Goal: Check status: Check status

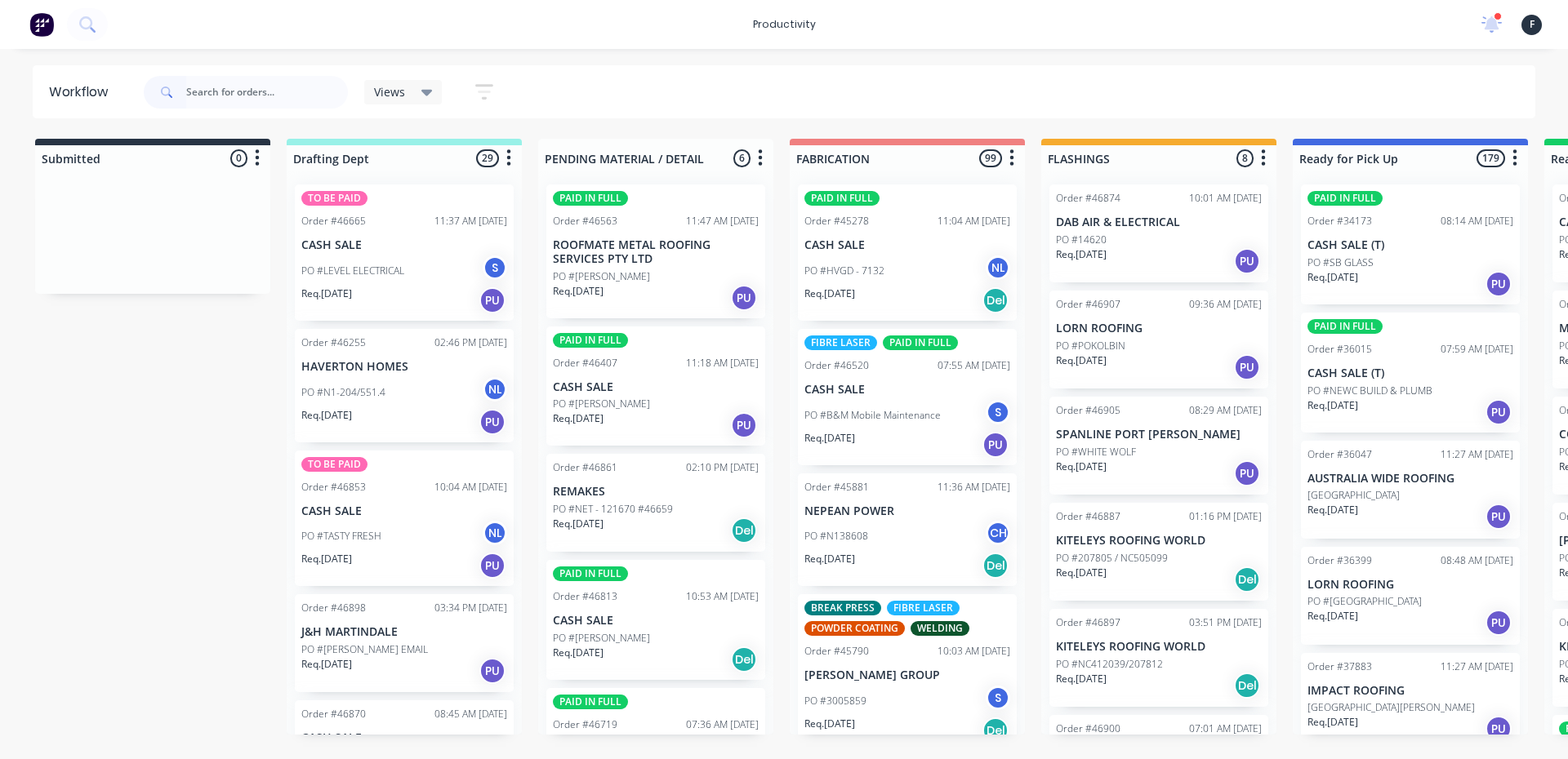
click at [262, 98] on input "text" at bounding box center [267, 92] width 162 height 32
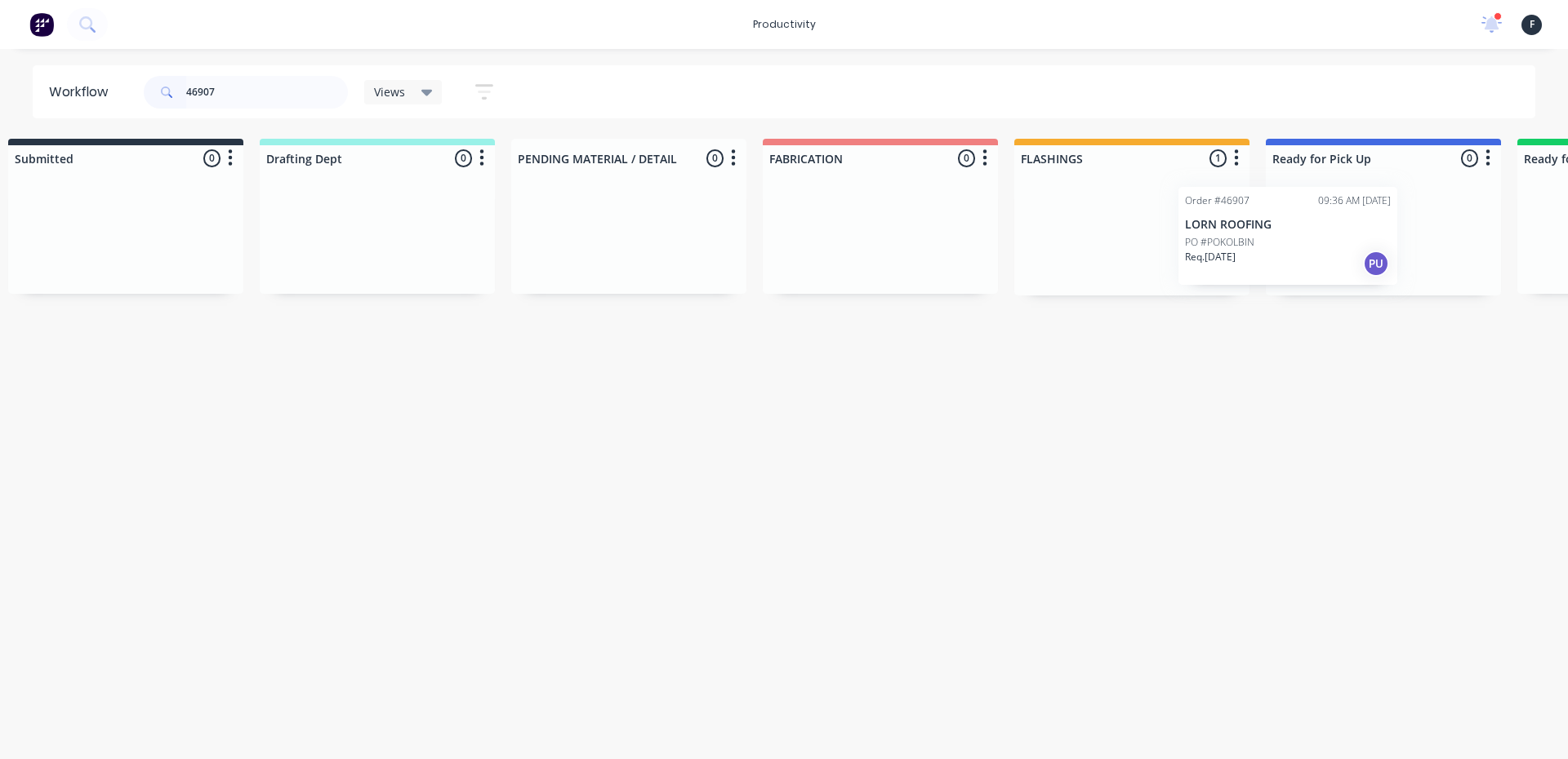
drag, startPoint x: 1188, startPoint y: 242, endPoint x: 1340, endPoint y: 247, distance: 152.1
click at [1329, 247] on div "Submitted 0 Sort By Created date Required date Order number Customer name Most …" at bounding box center [1323, 217] width 2724 height 157
type input "46907"
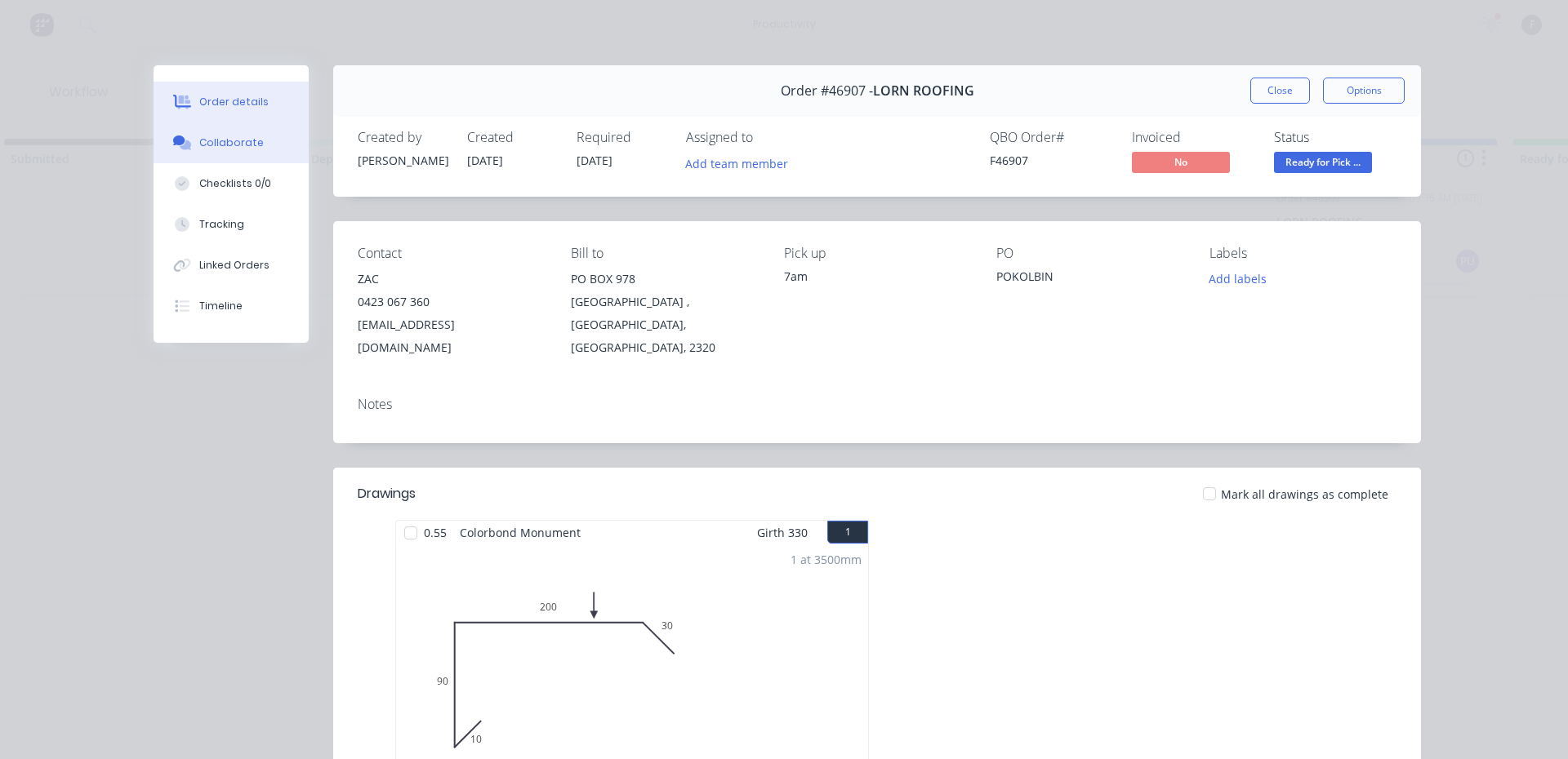
click at [204, 146] on div "Collaborate" at bounding box center [232, 143] width 65 height 15
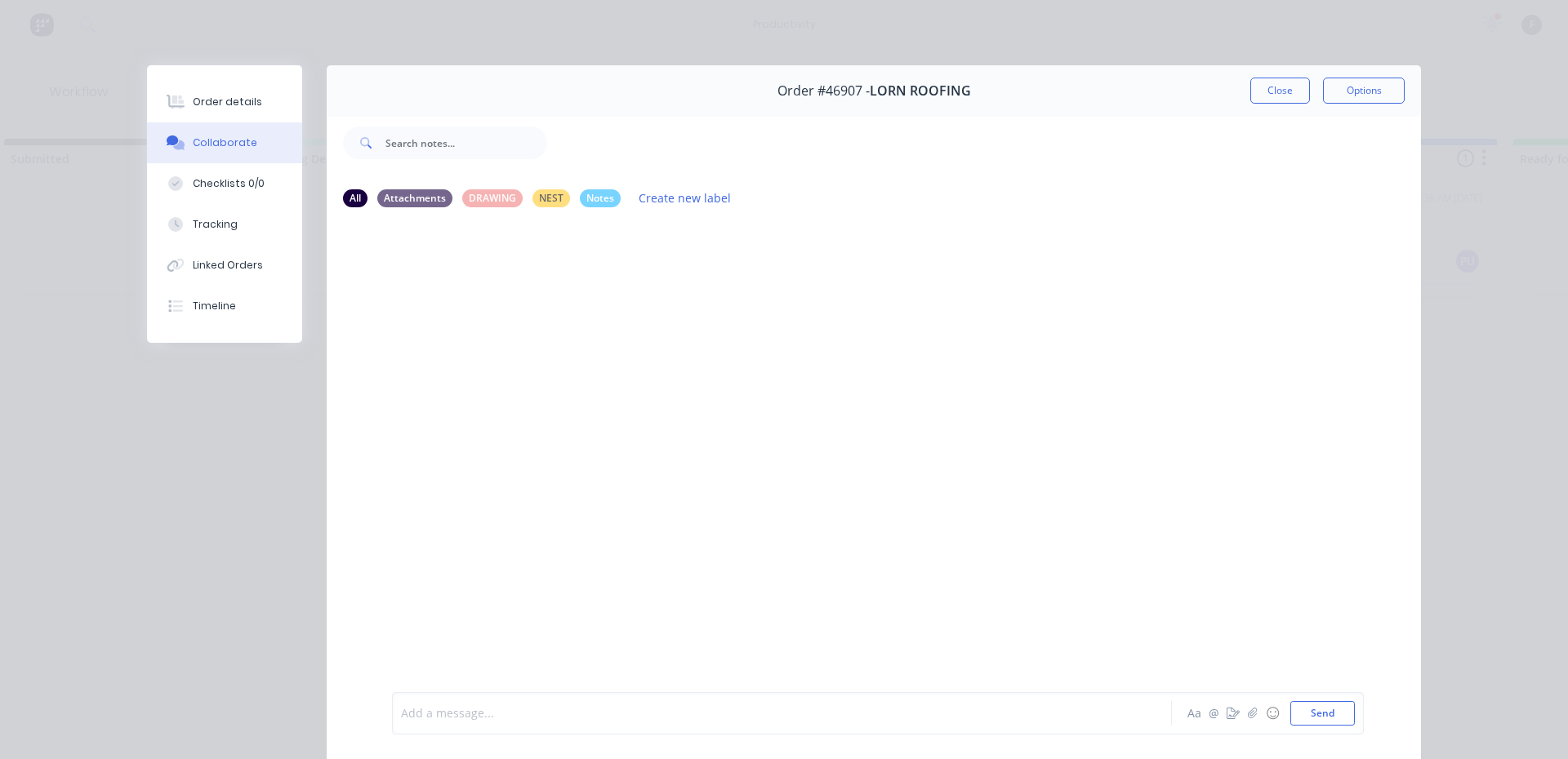
click at [461, 713] on div at bounding box center [759, 714] width 715 height 17
drag, startPoint x: 1226, startPoint y: 96, endPoint x: 1274, endPoint y: 90, distance: 48.4
click at [1227, 96] on div "Order #46907 - LORN ROOFING Close Options" at bounding box center [874, 90] width 1095 height 51
click at [1294, 88] on button "Close" at bounding box center [1280, 91] width 59 height 26
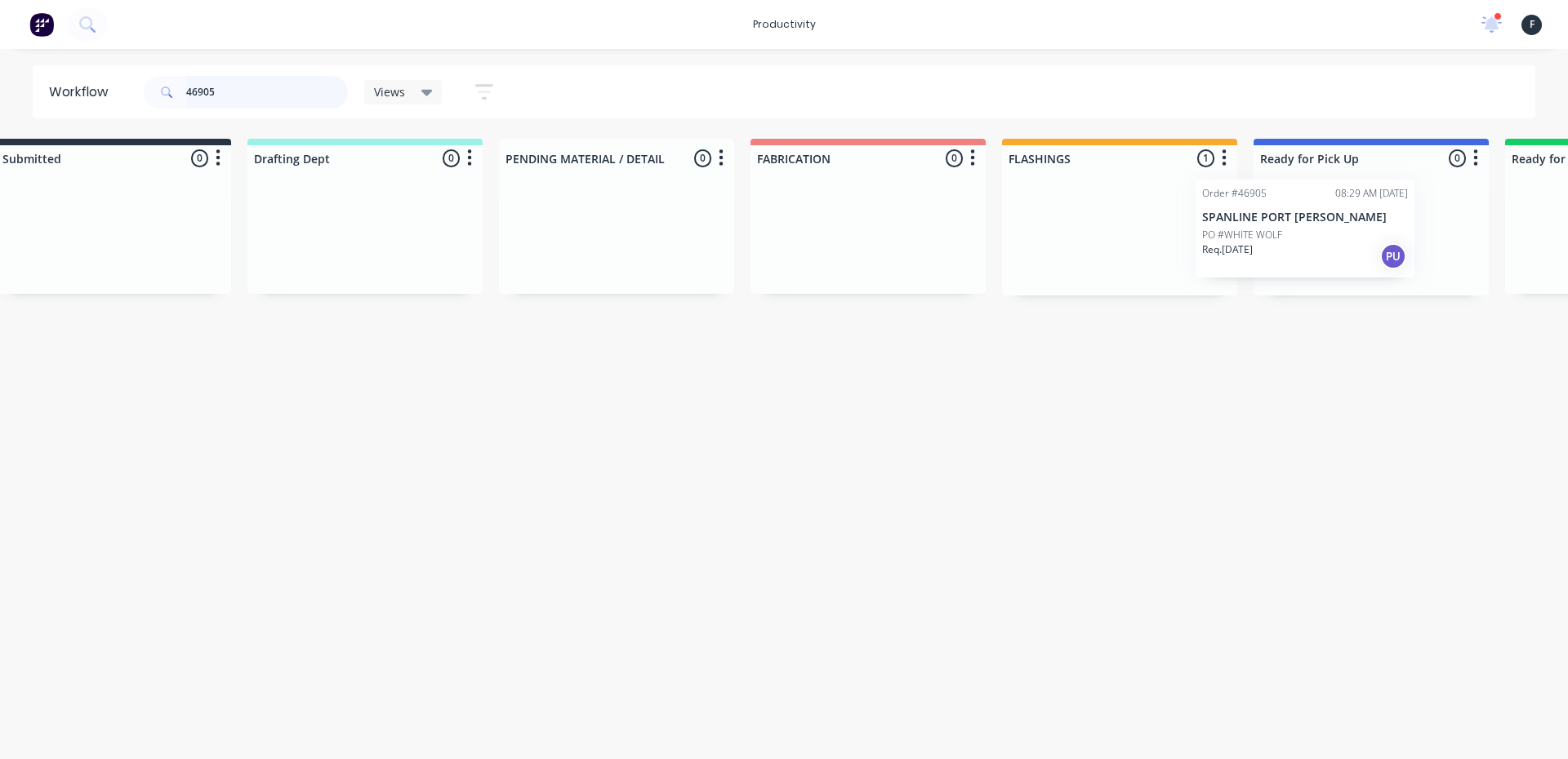
scroll to position [0, 71]
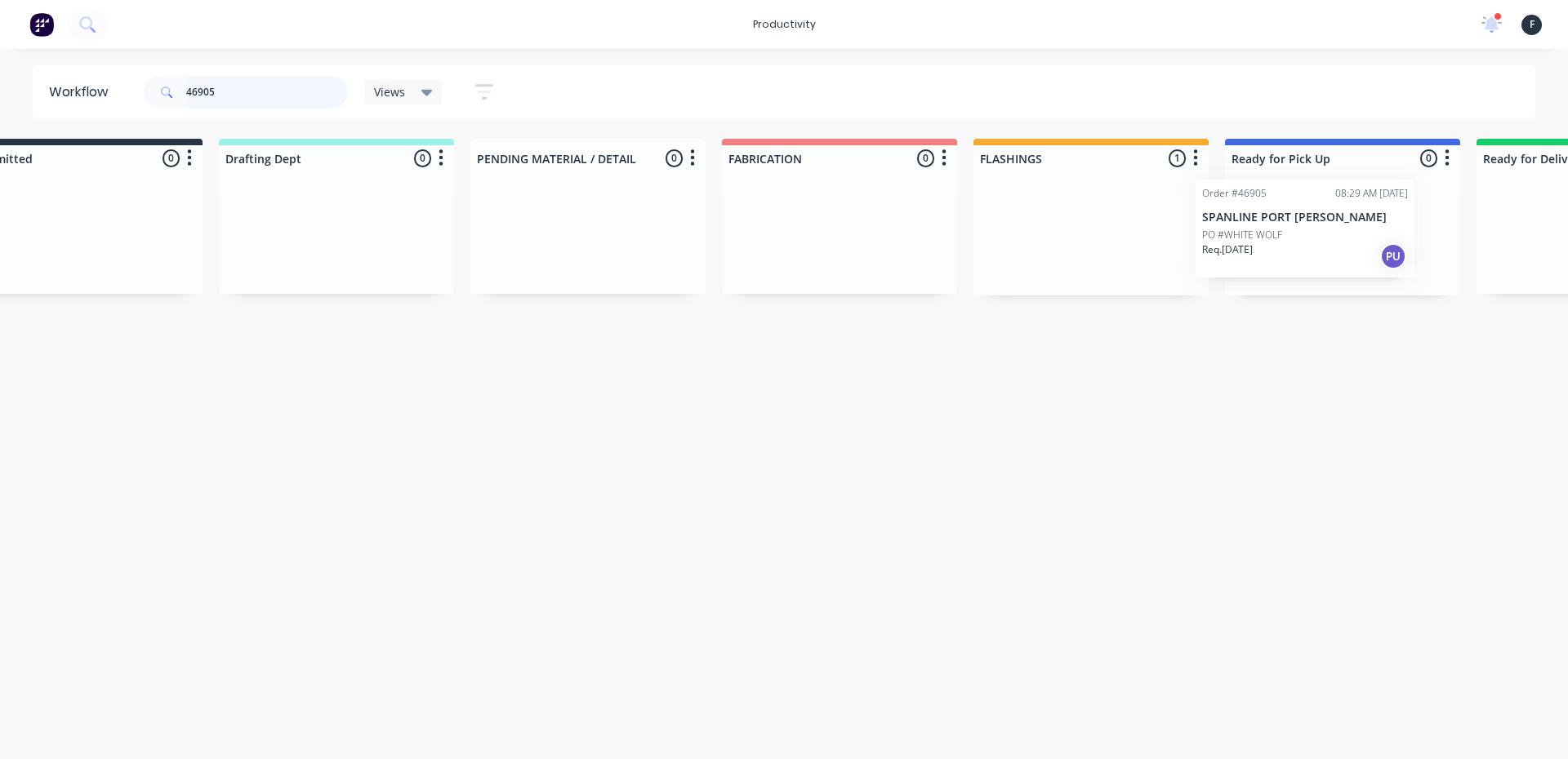
drag, startPoint x: 1122, startPoint y: 255, endPoint x: 1275, endPoint y: 249, distance: 153.1
click at [1275, 249] on div "Submitted 0 Sort By Created date Required date Order number Customer name Most …" at bounding box center [1281, 217] width 2724 height 157
type input "46905"
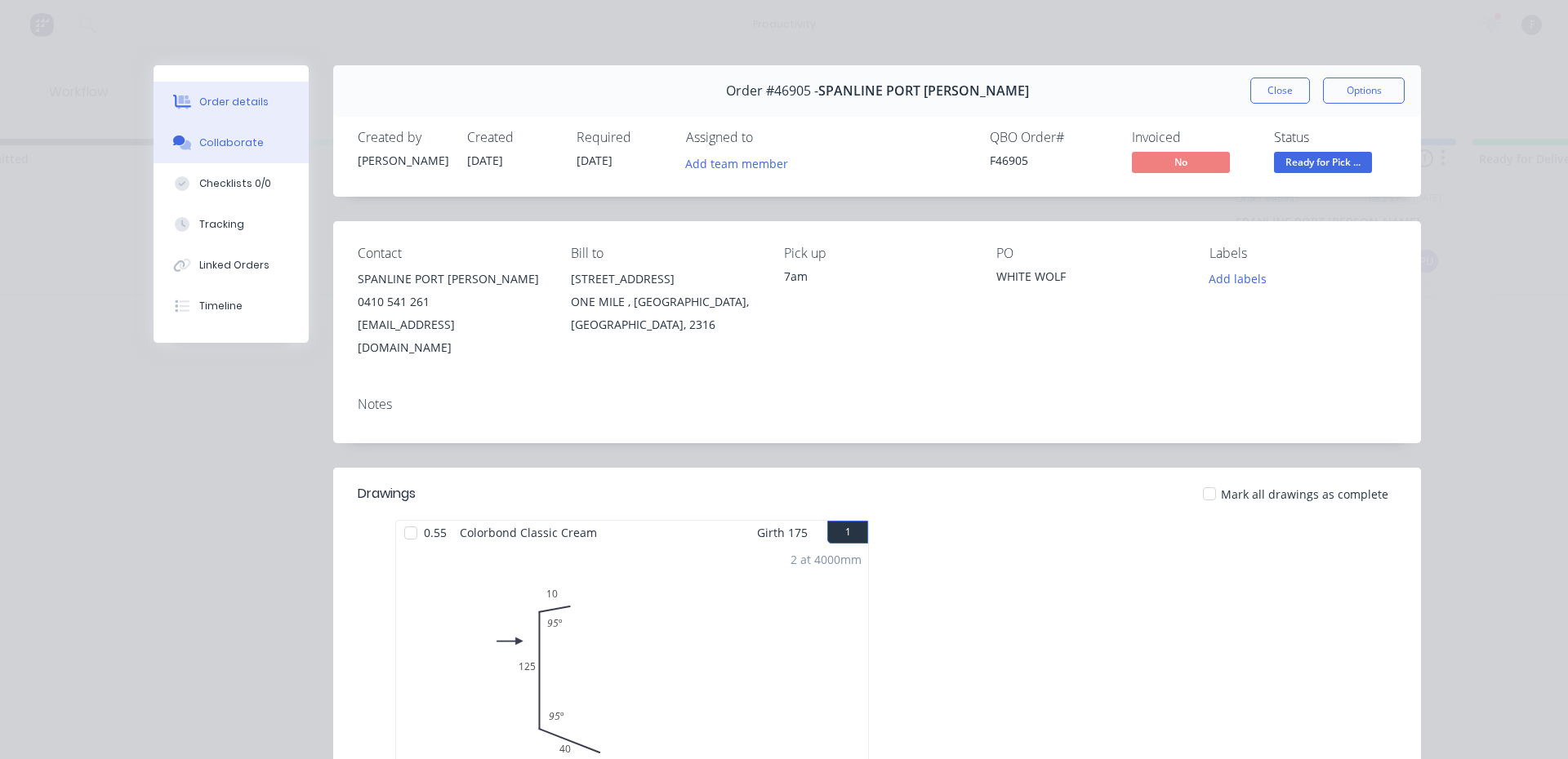
click at [178, 153] on button "Collaborate" at bounding box center [230, 143] width 155 height 41
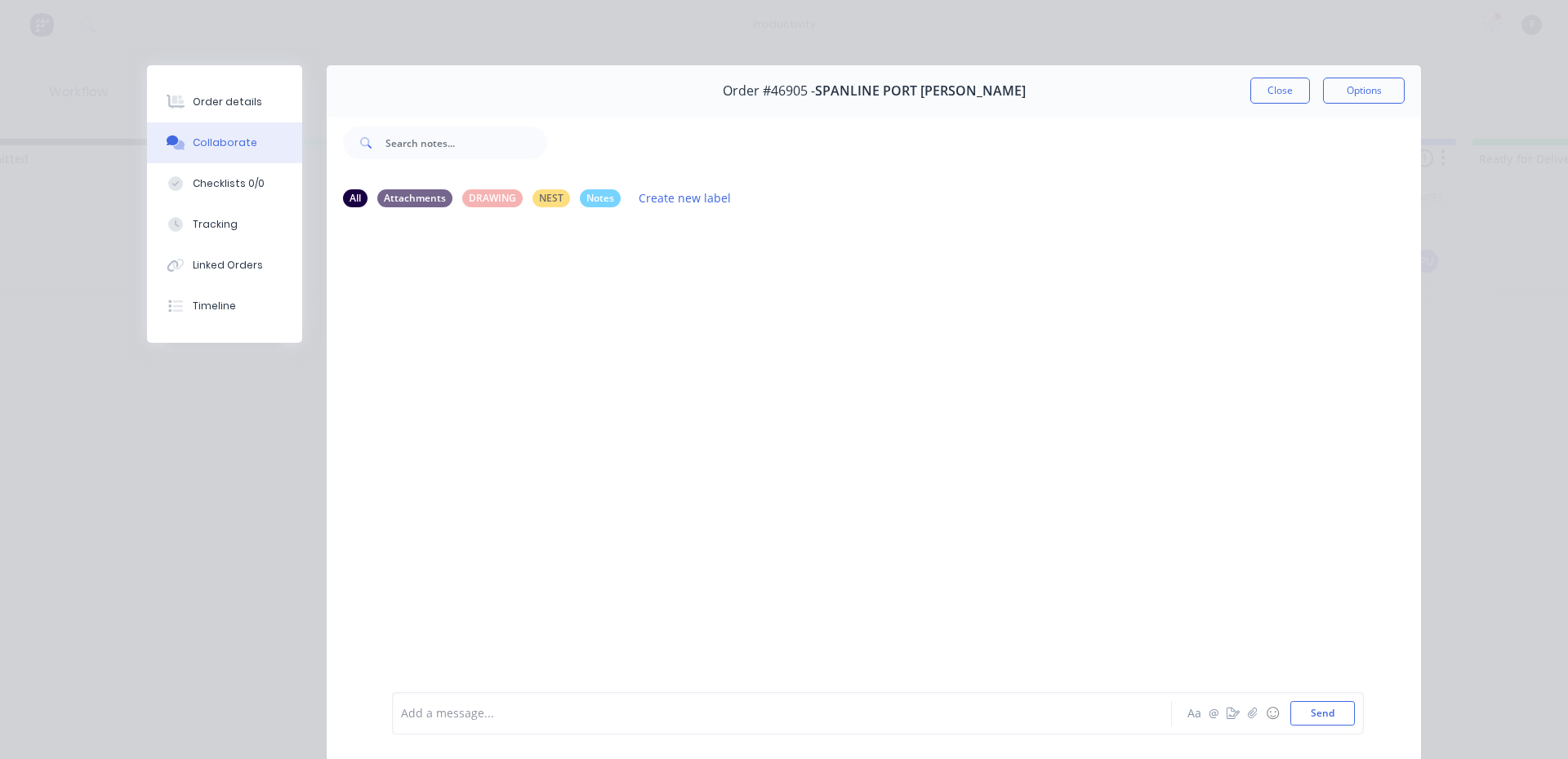
click at [523, 717] on div at bounding box center [759, 714] width 715 height 17
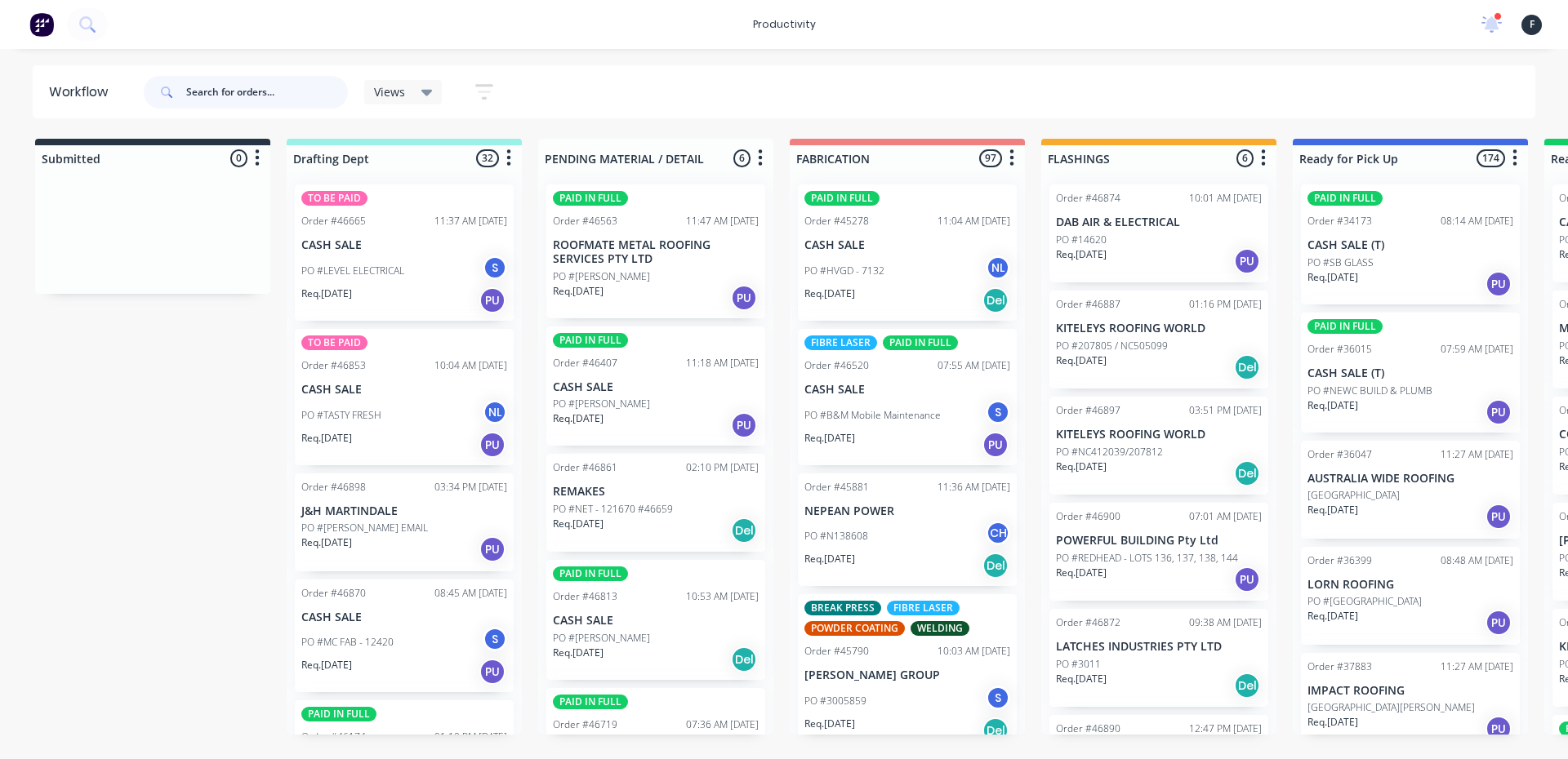
click at [266, 82] on input "text" at bounding box center [267, 92] width 162 height 32
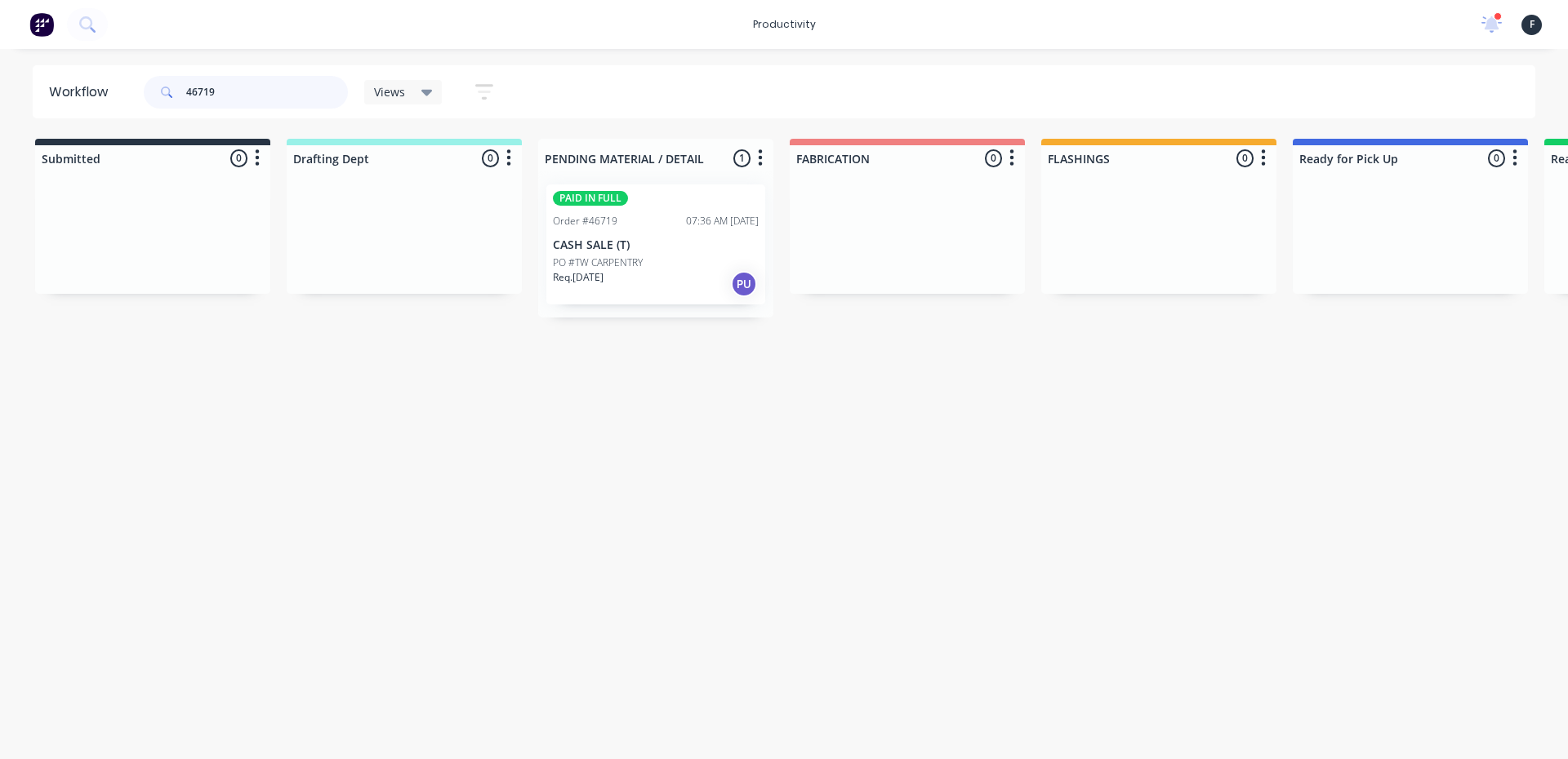
type input "46719"
click at [655, 251] on p "CASH SALE (T)" at bounding box center [656, 245] width 206 height 14
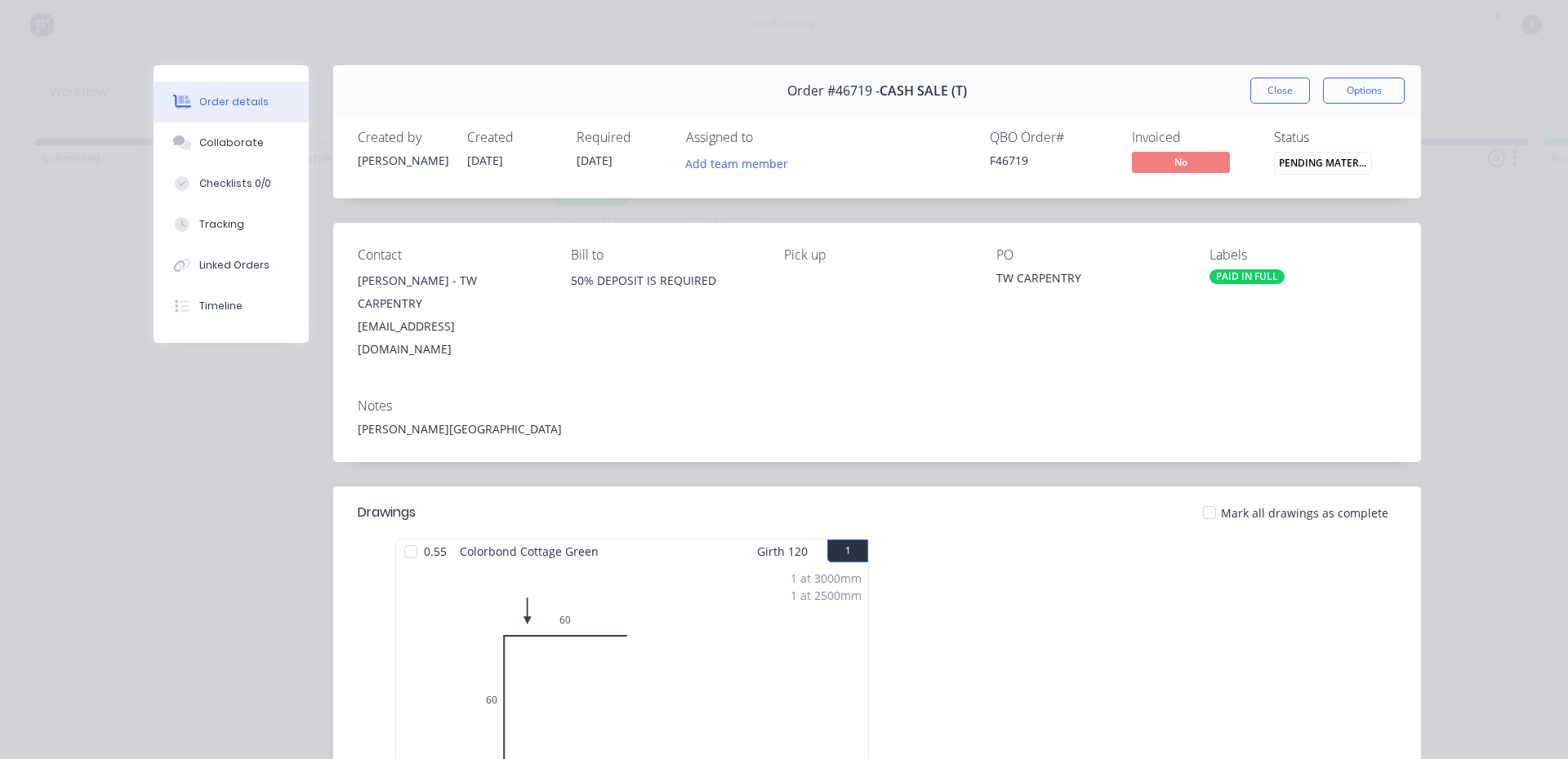
click at [410, 535] on div at bounding box center [410, 551] width 32 height 32
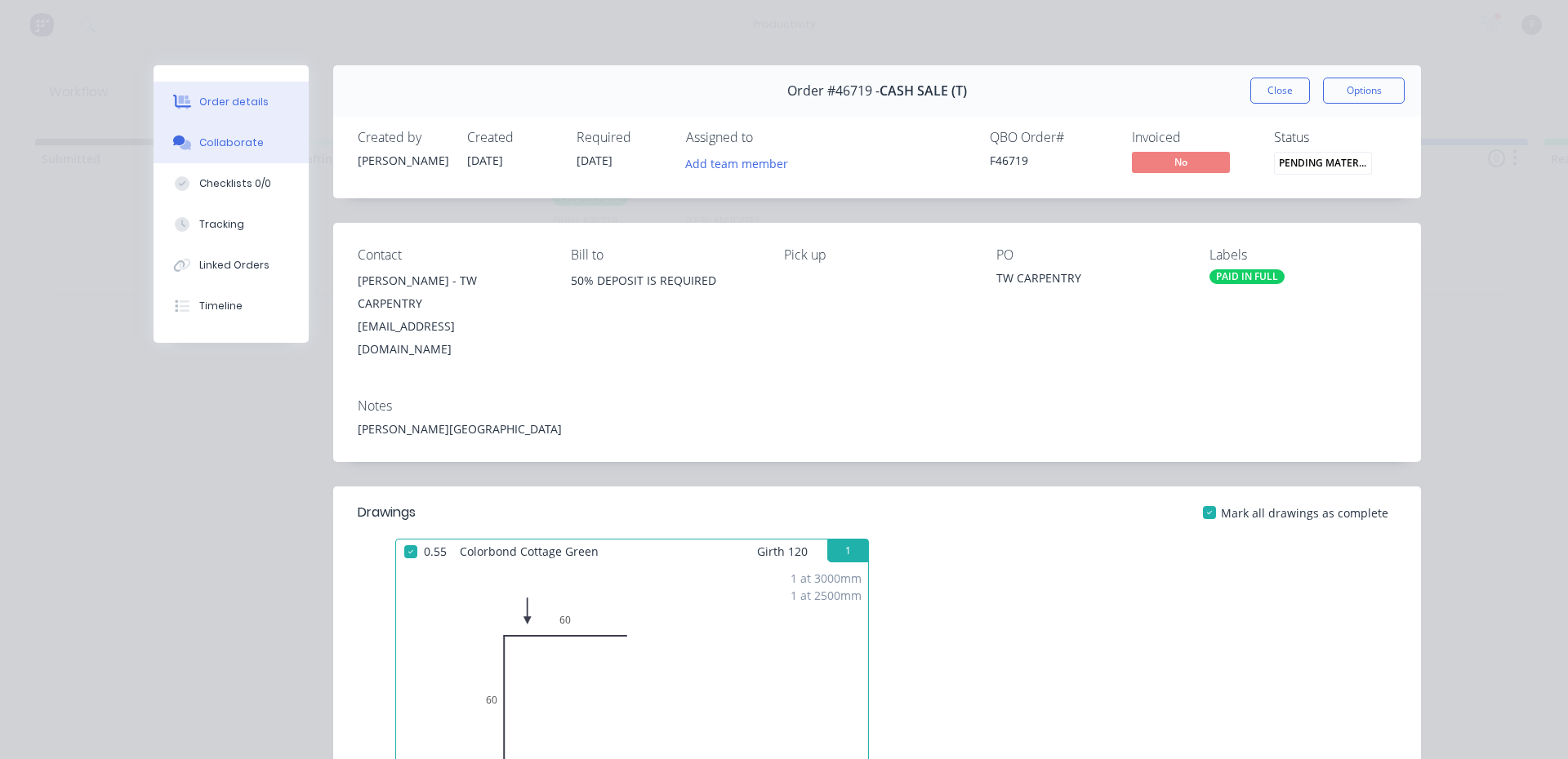
click at [244, 129] on button "Collaborate" at bounding box center [230, 143] width 155 height 41
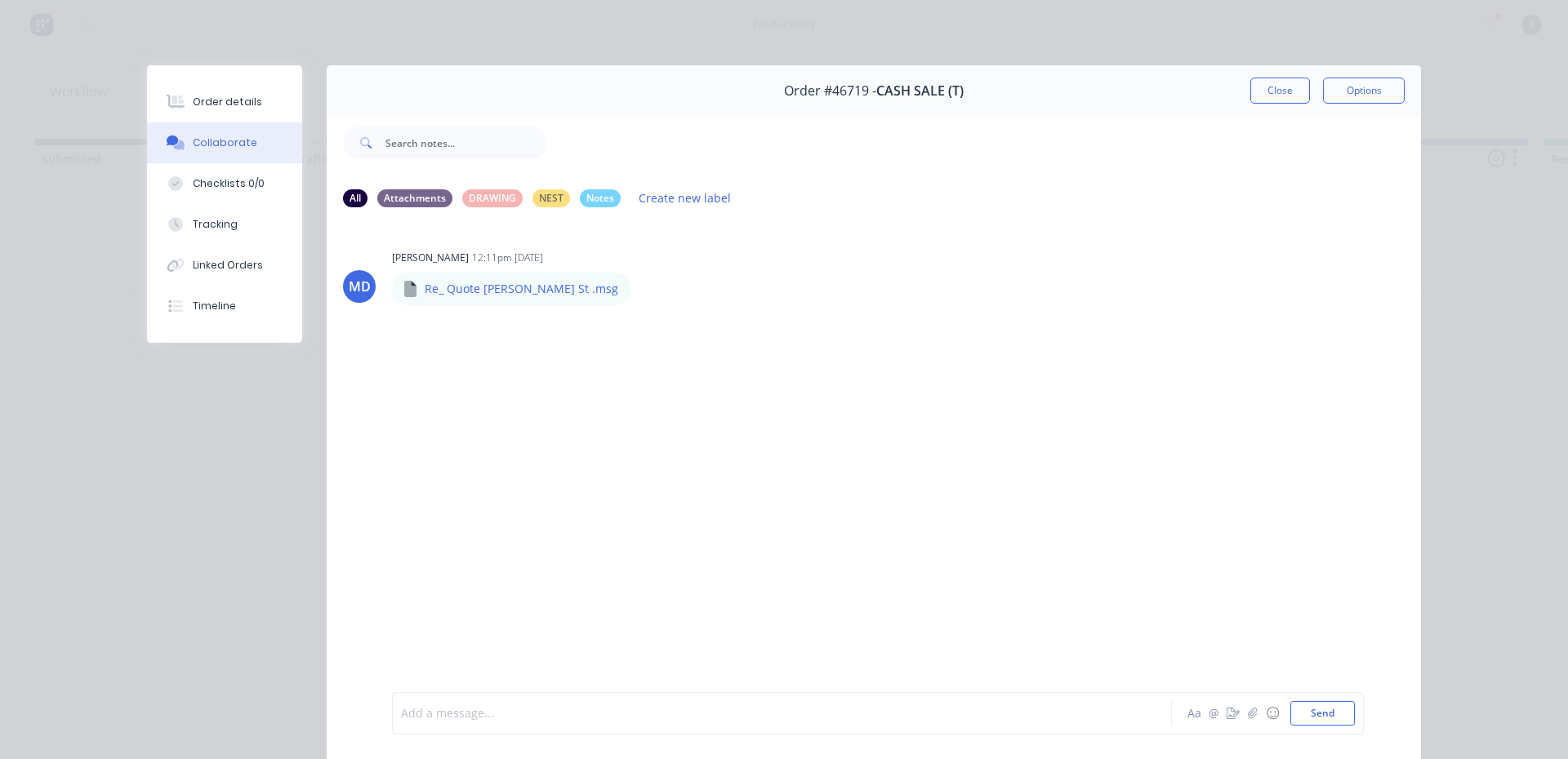
click at [653, 720] on div at bounding box center [759, 714] width 715 height 17
click at [1260, 102] on button "Close" at bounding box center [1280, 91] width 59 height 26
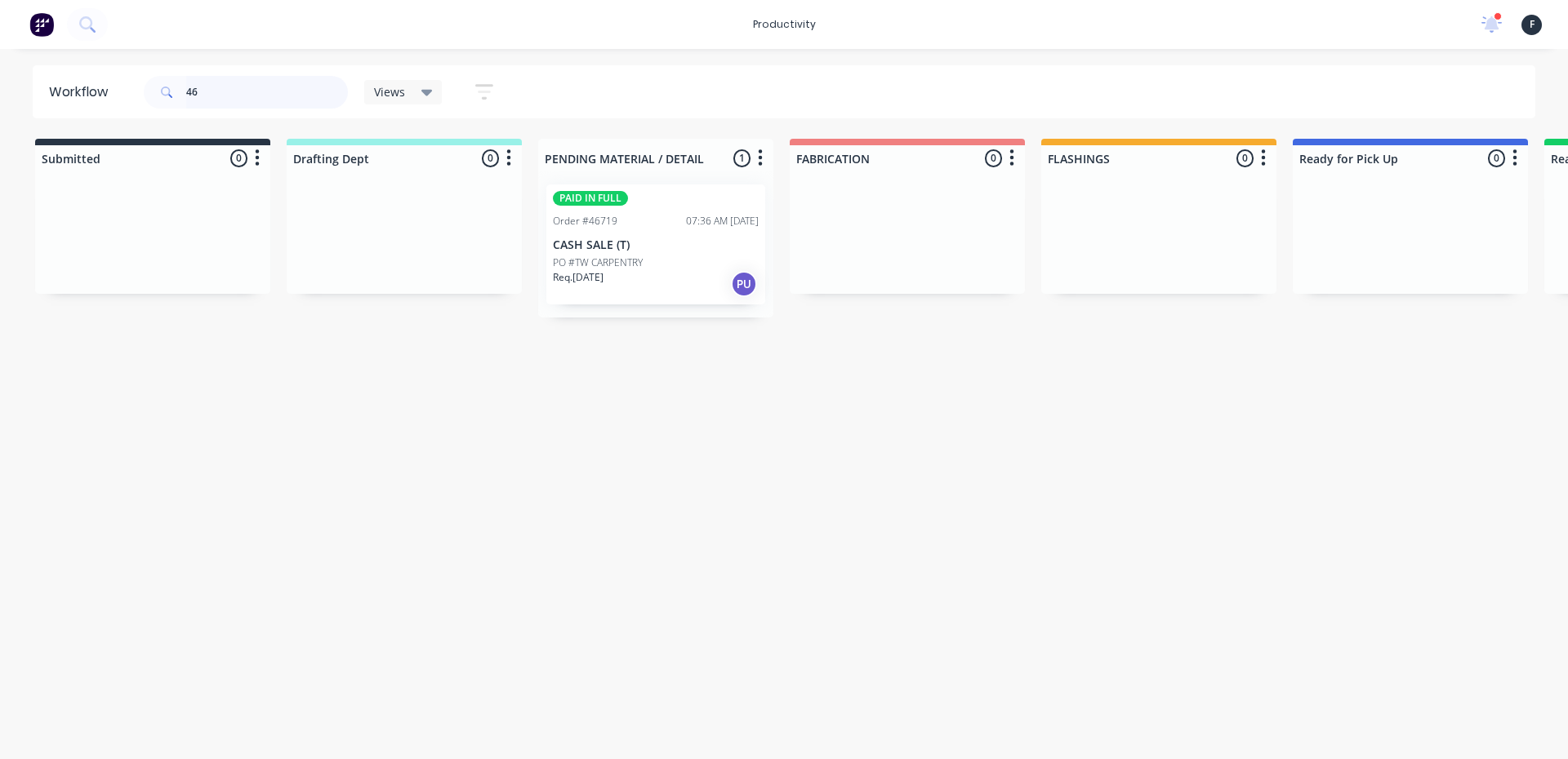
type input "4"
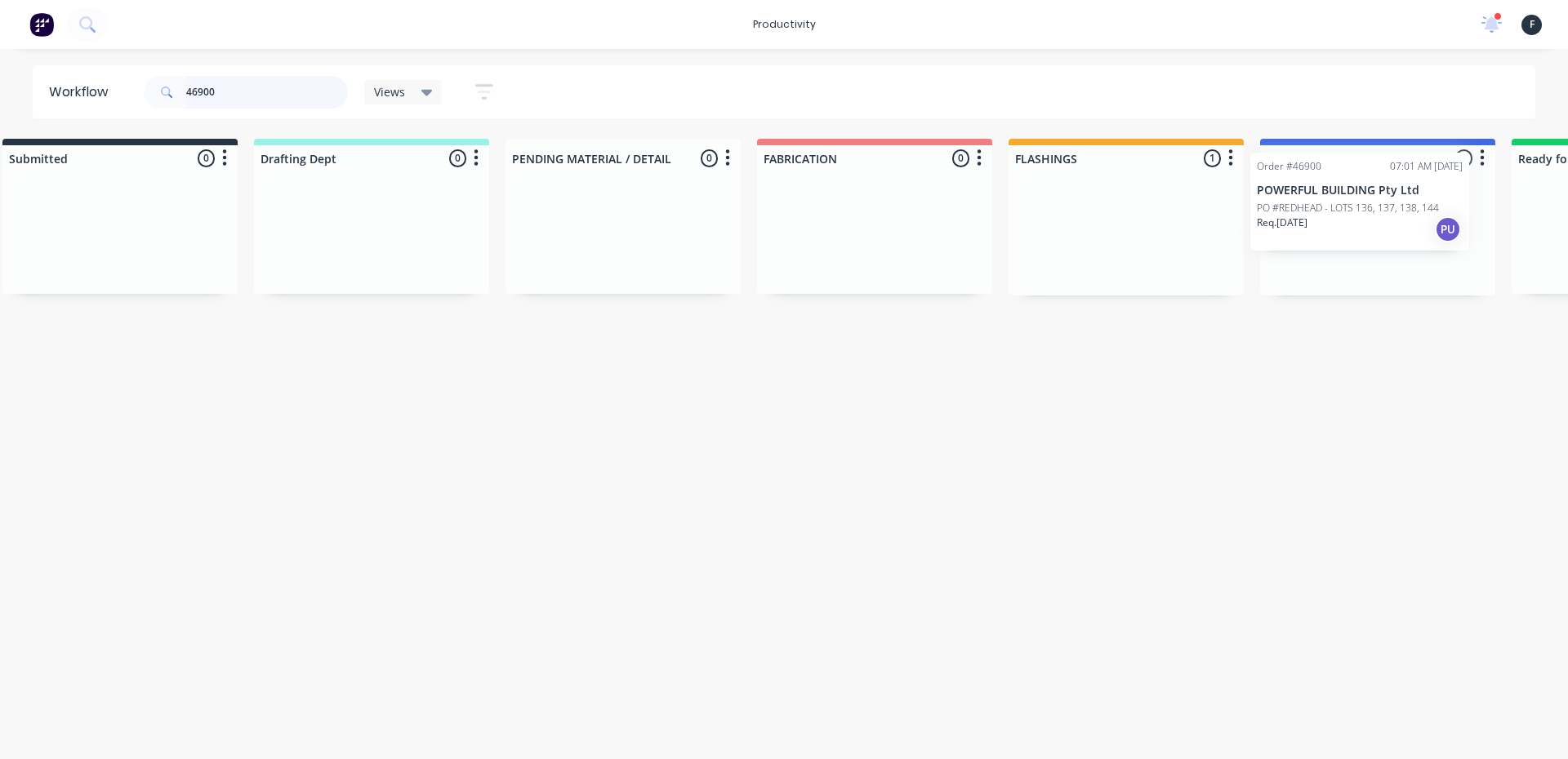
drag, startPoint x: 1214, startPoint y: 240, endPoint x: 1363, endPoint y: 219, distance: 150.5
click at [1363, 219] on div "Submitted 0 Sort By Created date Required date Order number Customer name Most …" at bounding box center [1317, 217] width 2724 height 157
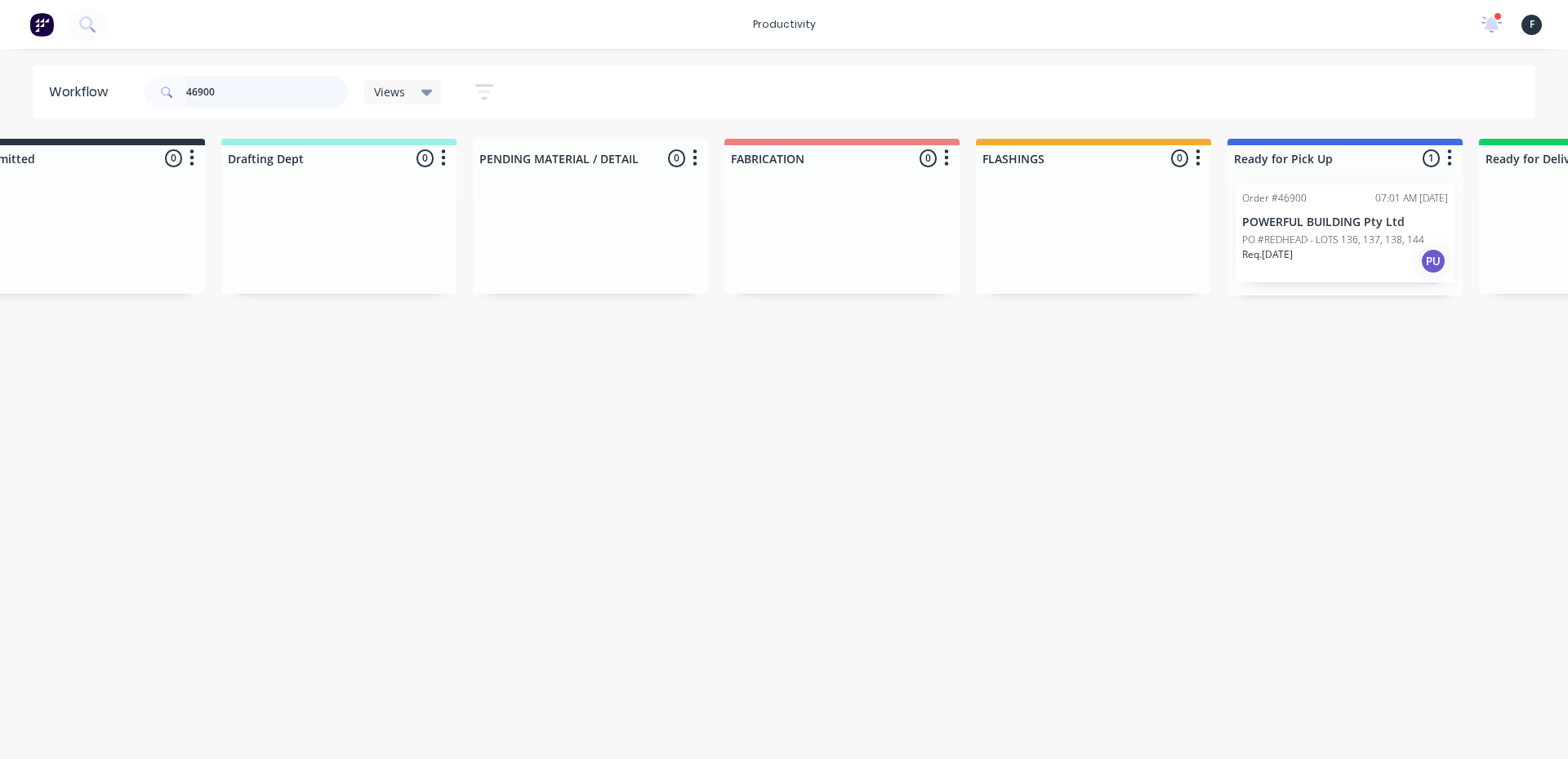
type input "46900"
click at [1354, 239] on p "PO #REDHEAD - LOTS 136, 137, 138, 144" at bounding box center [1333, 240] width 182 height 15
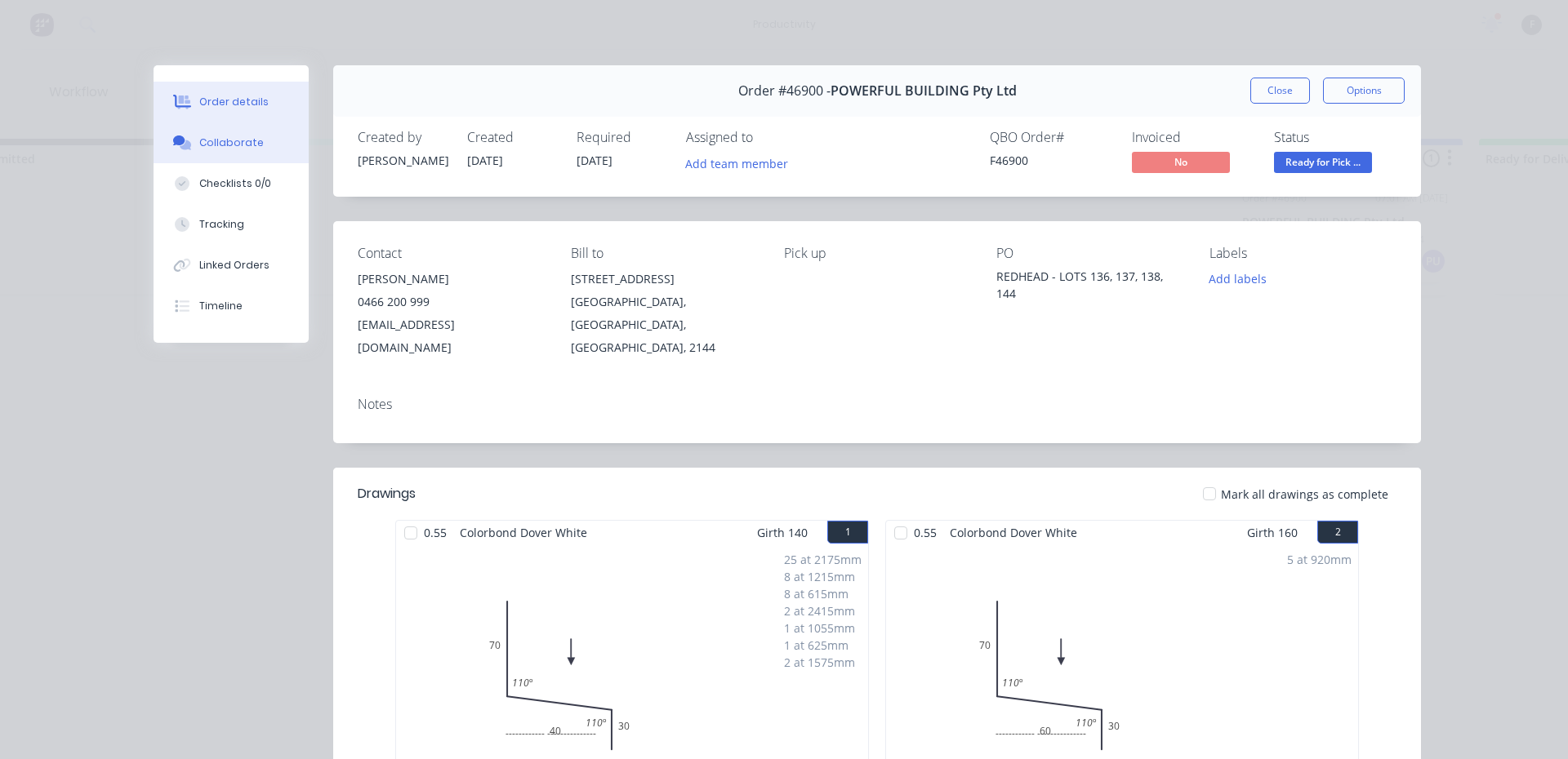
click at [189, 130] on button "Collaborate" at bounding box center [230, 143] width 155 height 41
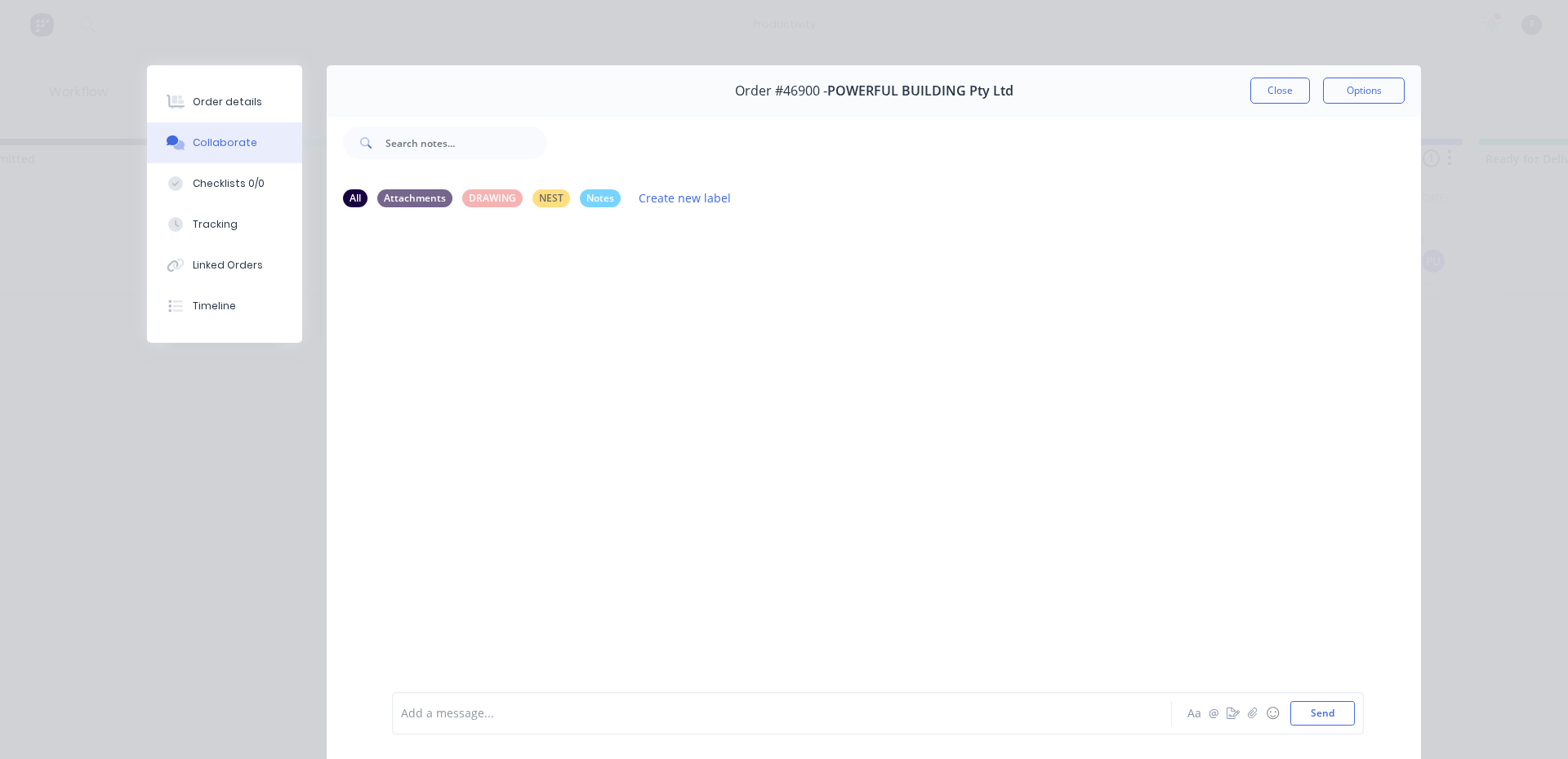
click at [813, 703] on div "Add a message..." at bounding box center [758, 714] width 716 height 24
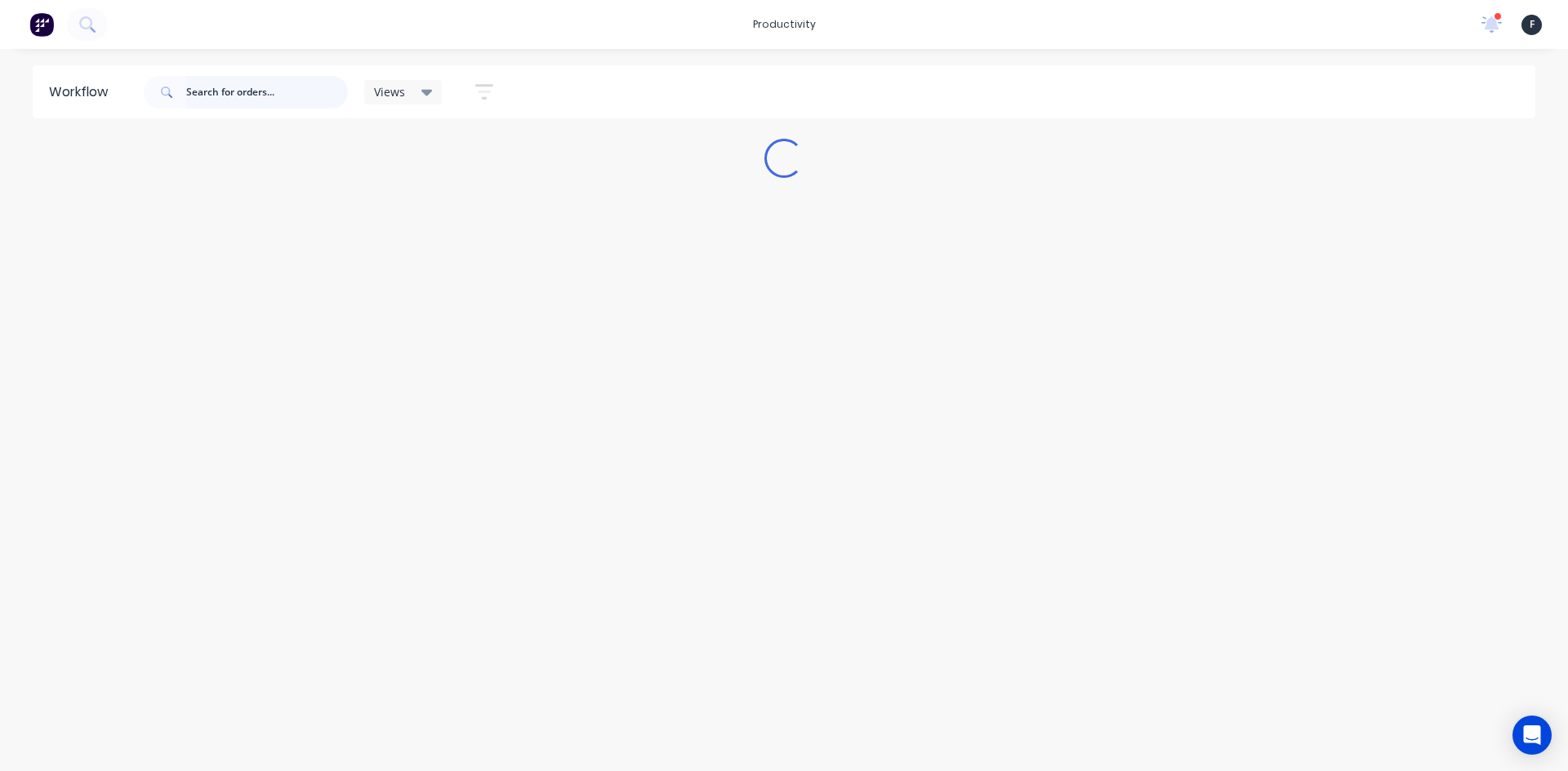
click at [287, 105] on input "text" at bounding box center [267, 92] width 162 height 32
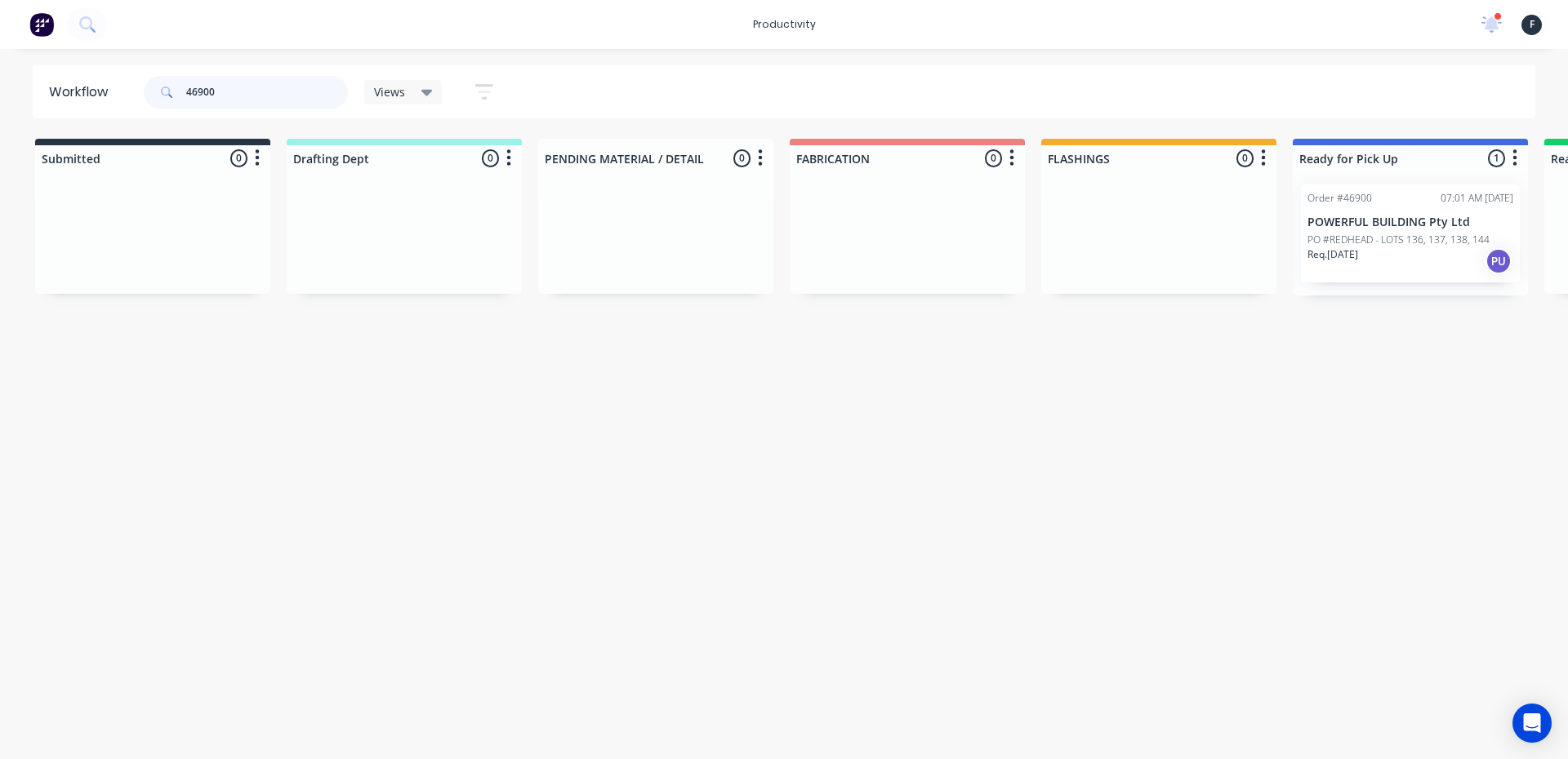
type input "46900"
click at [1432, 243] on p "PO #REDHEAD - LOTS 136, 137, 138, 144" at bounding box center [1399, 240] width 182 height 15
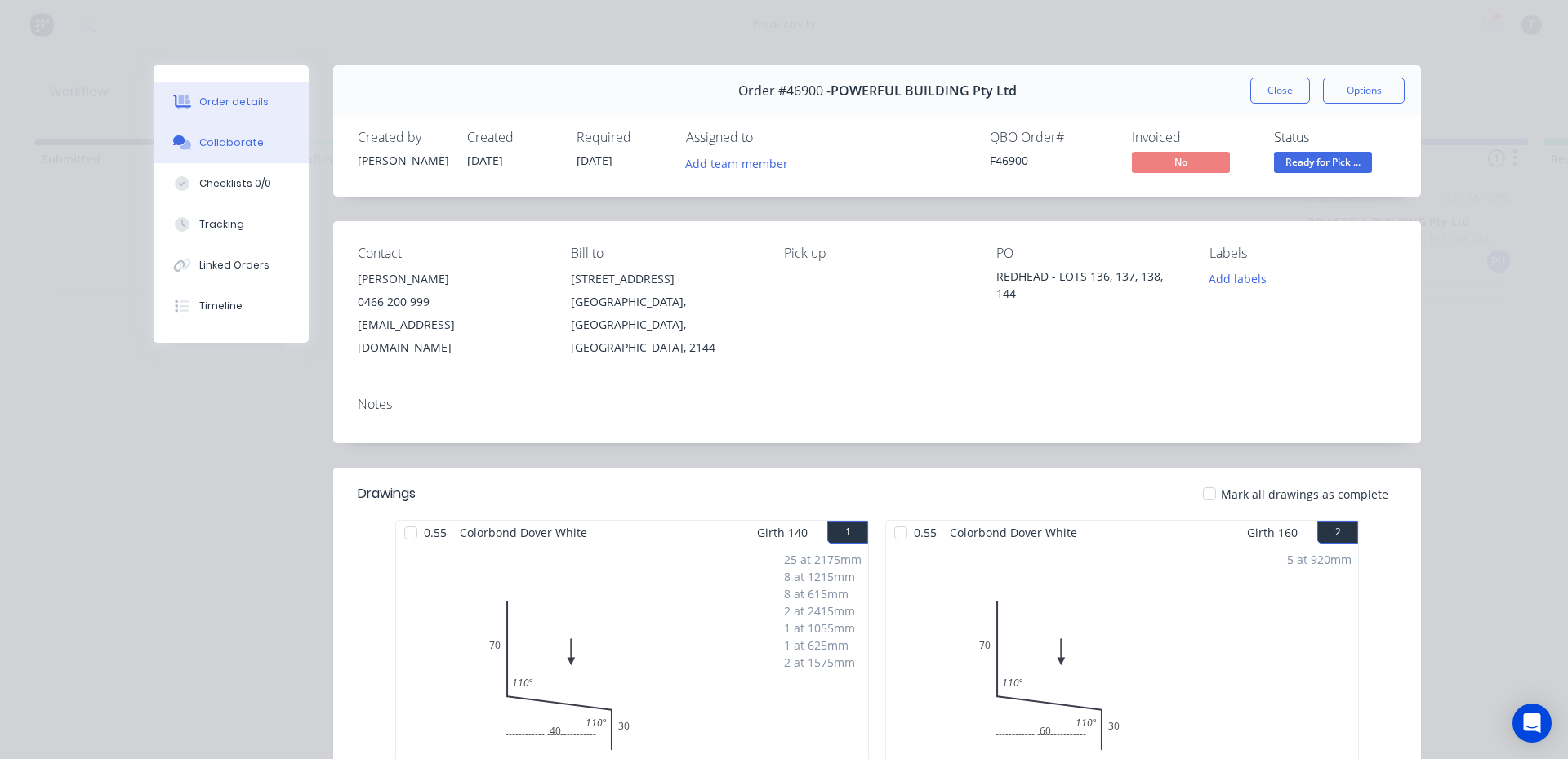
click at [210, 142] on div "Collaborate" at bounding box center [232, 143] width 65 height 15
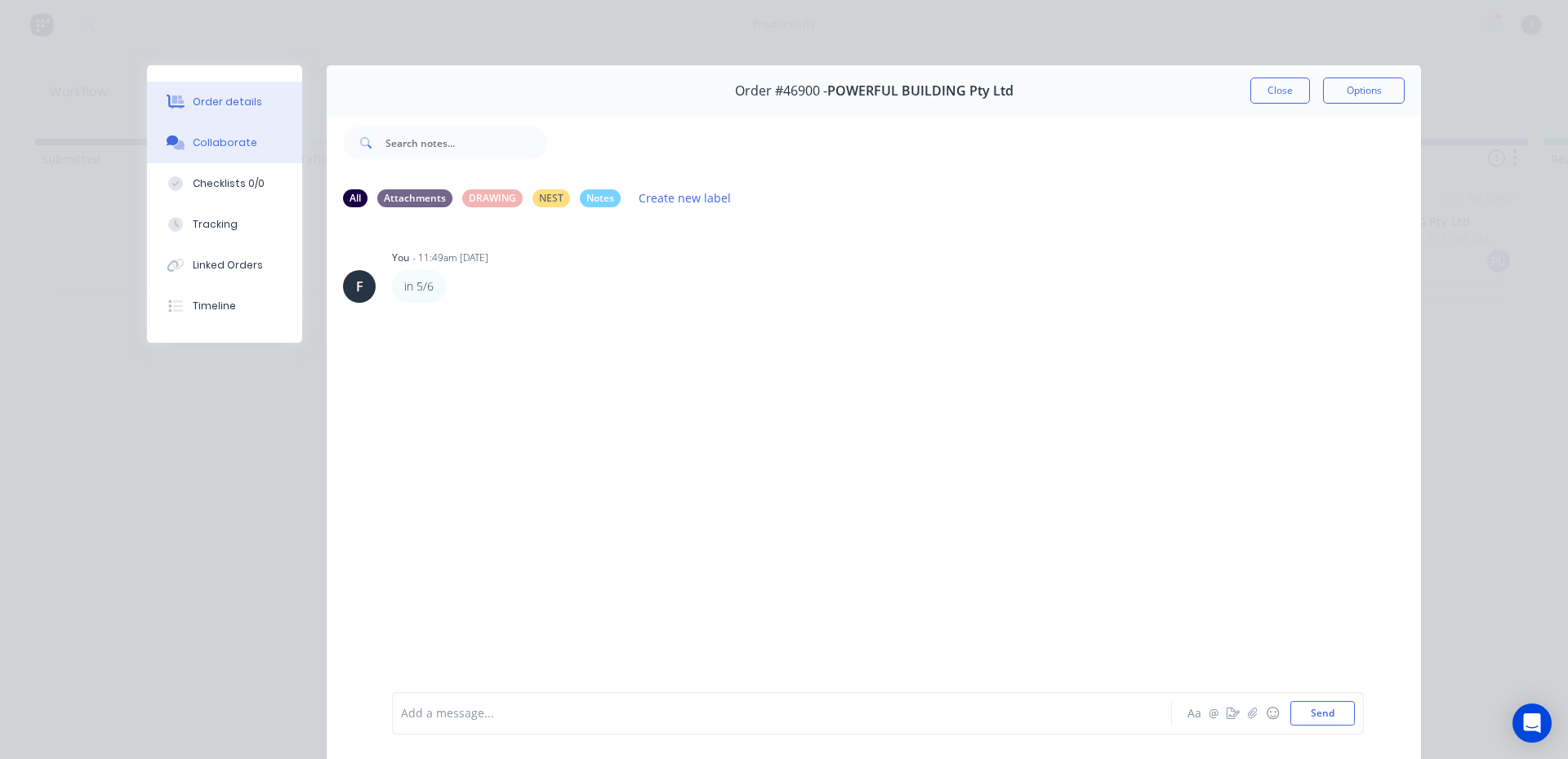
click at [248, 114] on button "Order details" at bounding box center [224, 102] width 155 height 41
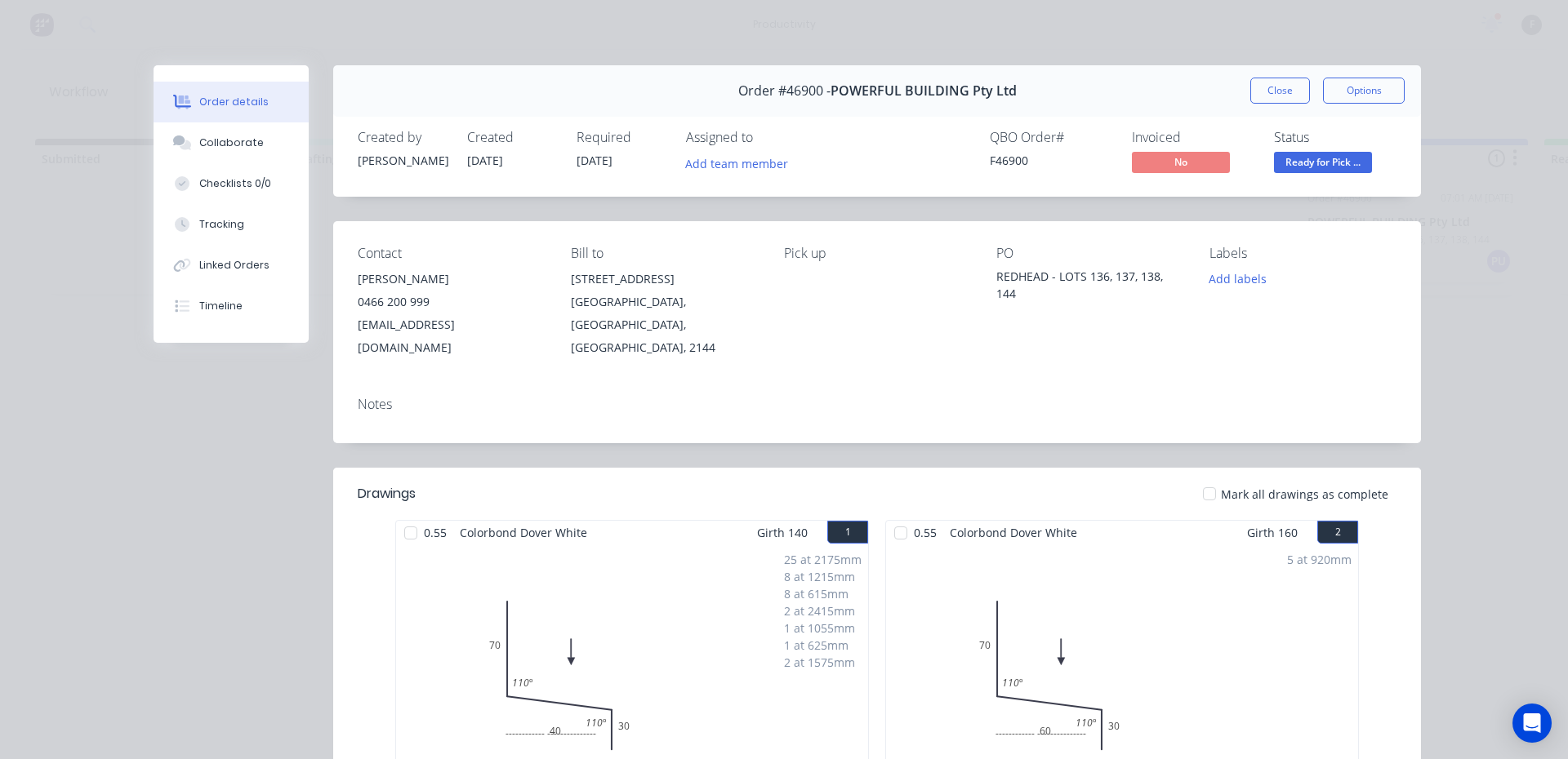
click at [409, 517] on div at bounding box center [410, 533] width 32 height 32
click at [399, 517] on div at bounding box center [410, 533] width 32 height 32
click at [1302, 84] on button "Close" at bounding box center [1280, 91] width 59 height 26
